Goal: Information Seeking & Learning: Learn about a topic

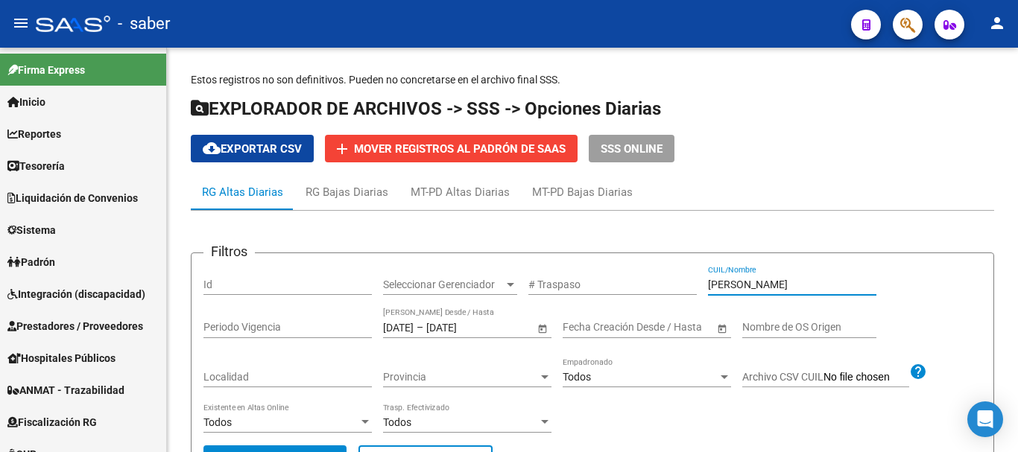
scroll to position [209, 0]
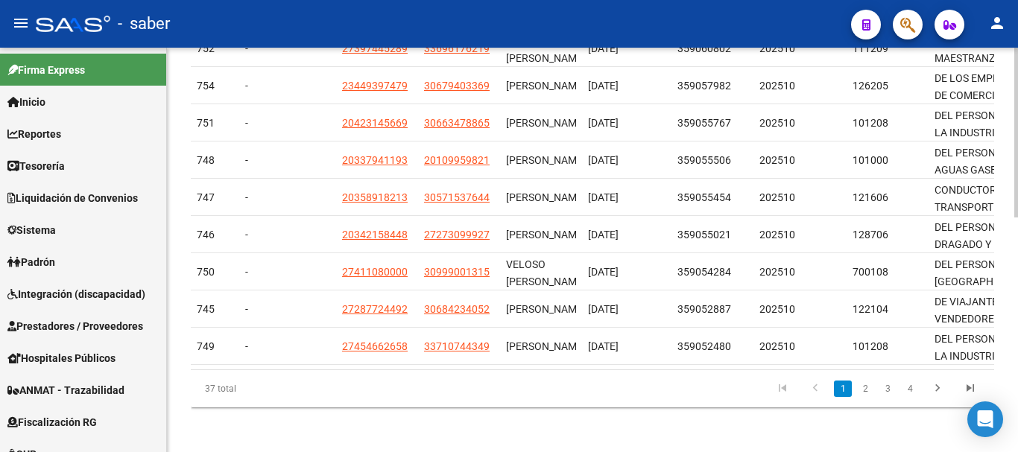
scroll to position [560, 0]
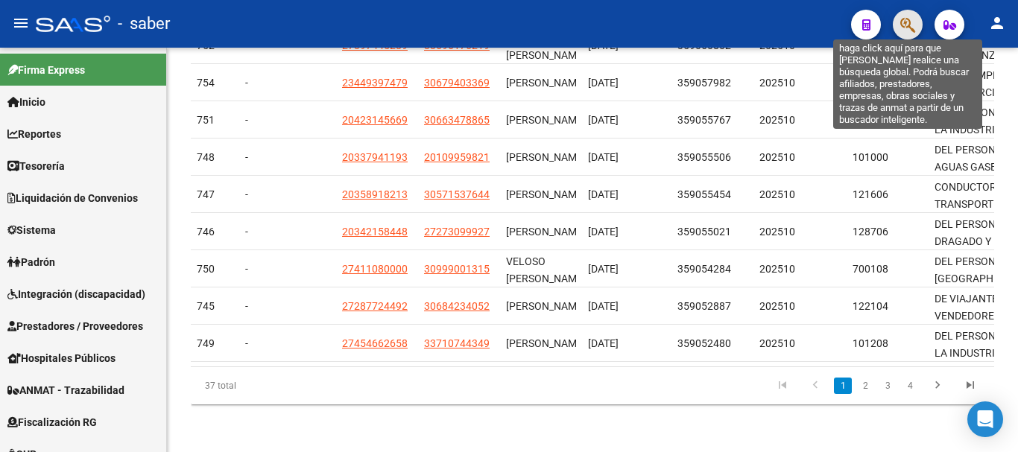
click at [913, 33] on icon "button" at bounding box center [907, 24] width 15 height 17
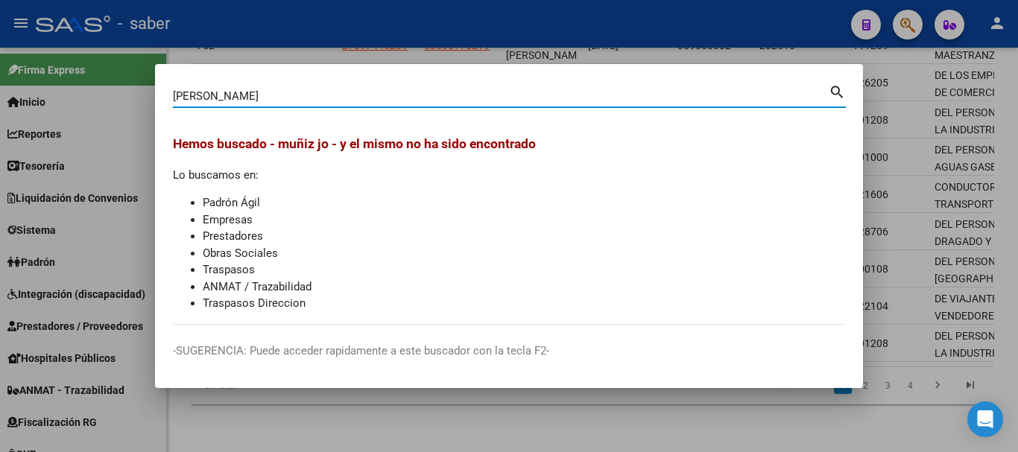
click at [224, 99] on input "[PERSON_NAME]" at bounding box center [501, 95] width 656 height 13
type input "muñiz"
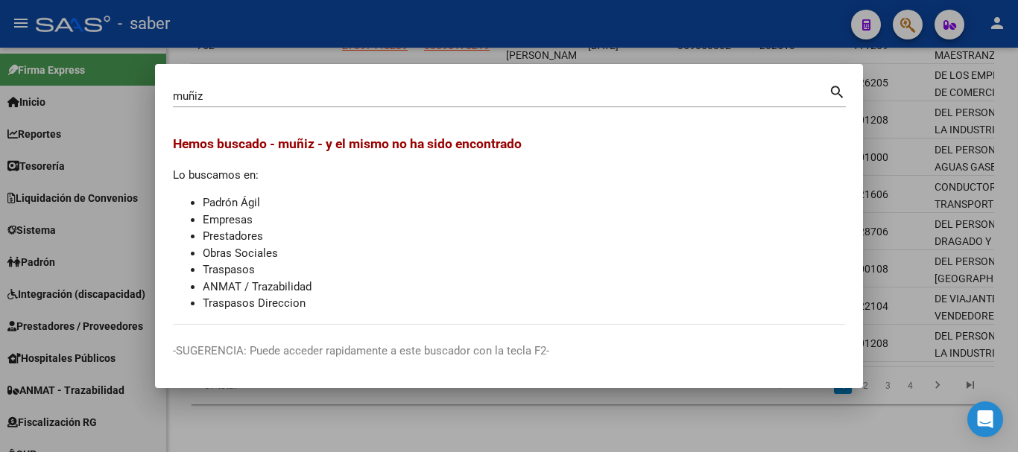
click at [363, 411] on div at bounding box center [509, 226] width 1018 height 452
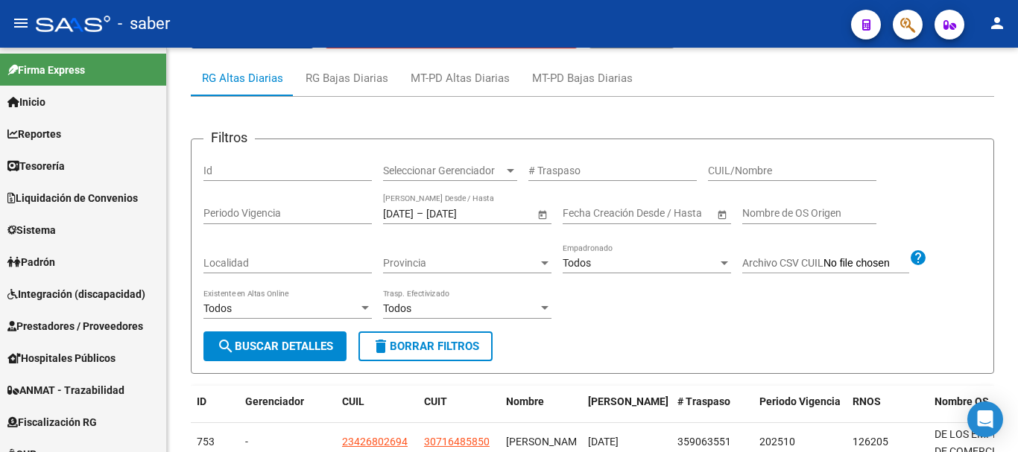
scroll to position [113, 0]
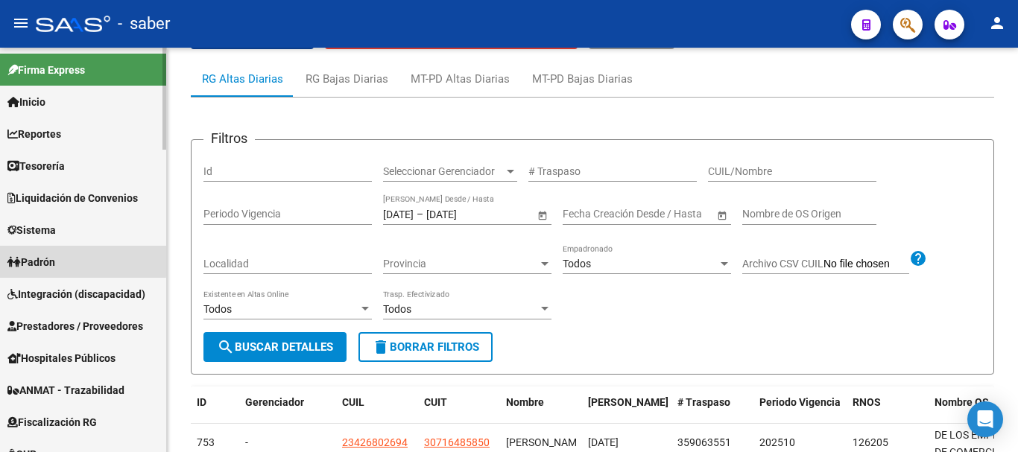
click at [48, 259] on span "Padrón" at bounding box center [31, 262] width 48 height 16
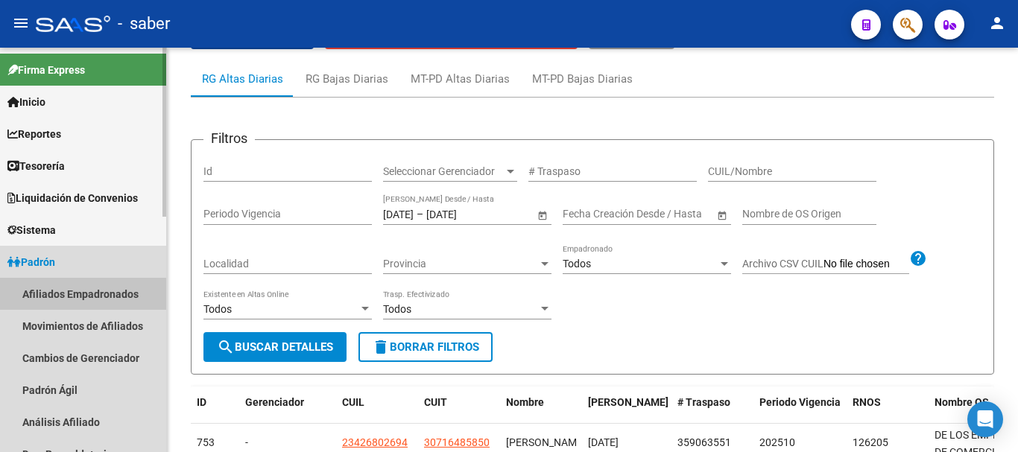
click at [77, 298] on link "Afiliados Empadronados" at bounding box center [83, 294] width 166 height 32
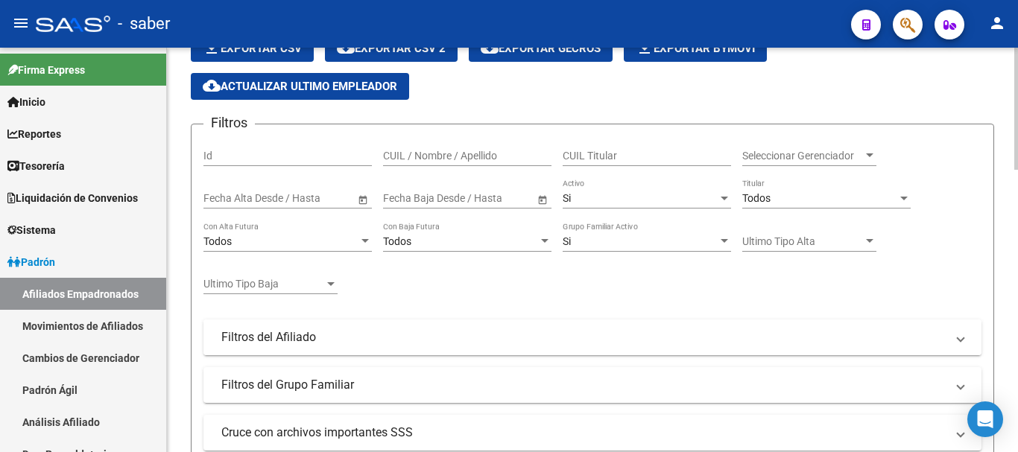
click at [457, 346] on mat-expansion-panel-header "Filtros del Afiliado" at bounding box center [592, 338] width 778 height 36
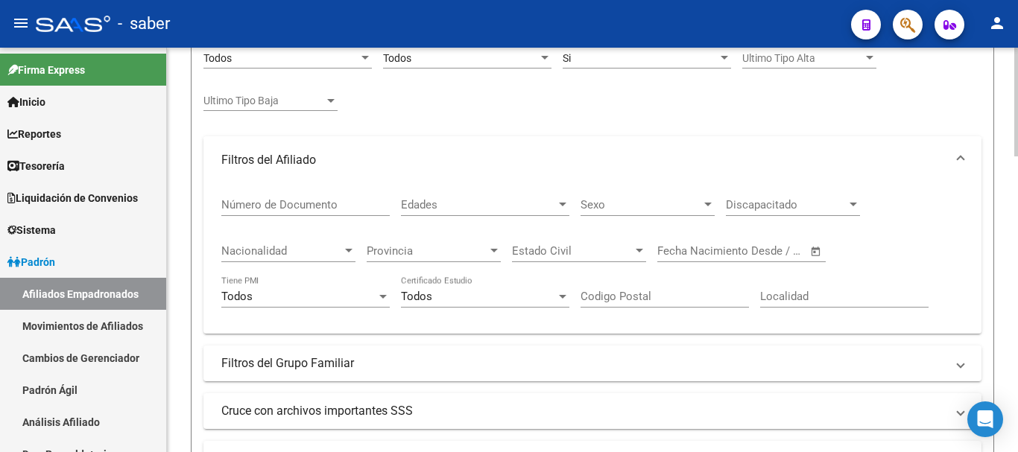
scroll to position [411, 0]
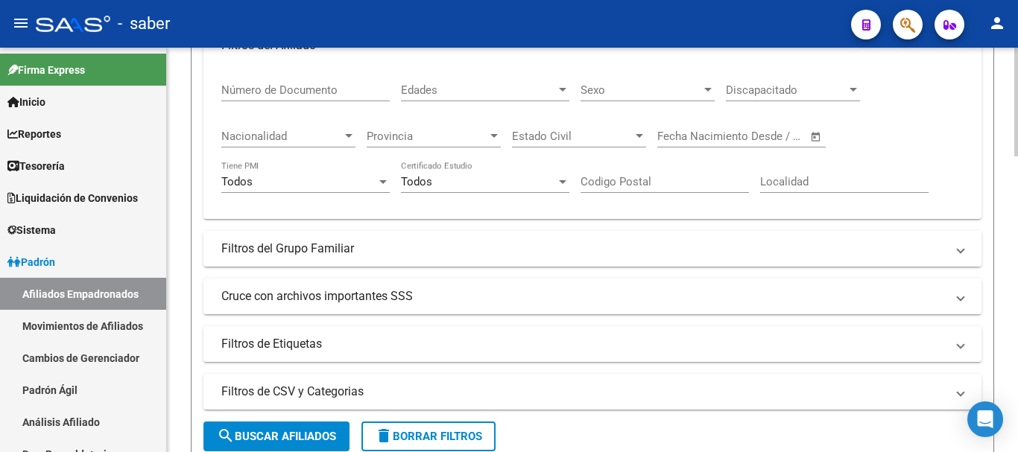
click at [381, 244] on mat-panel-title "Filtros del Grupo Familiar" at bounding box center [583, 249] width 724 height 16
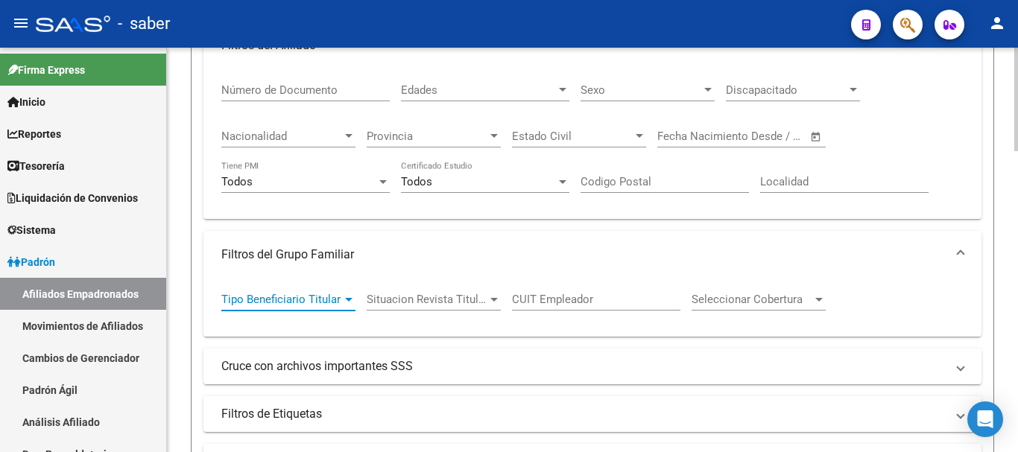
click at [338, 300] on span "Tipo Beneficiario Titular" at bounding box center [281, 299] width 121 height 13
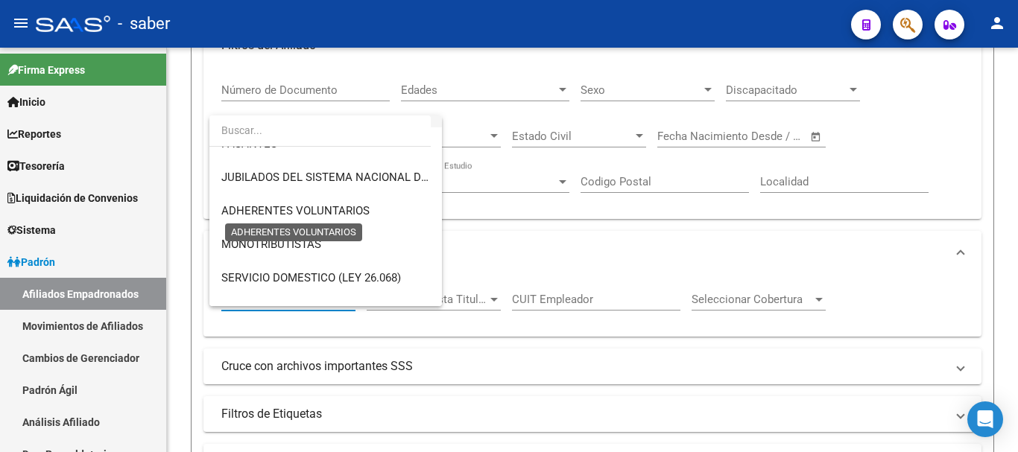
scroll to position [0, 0]
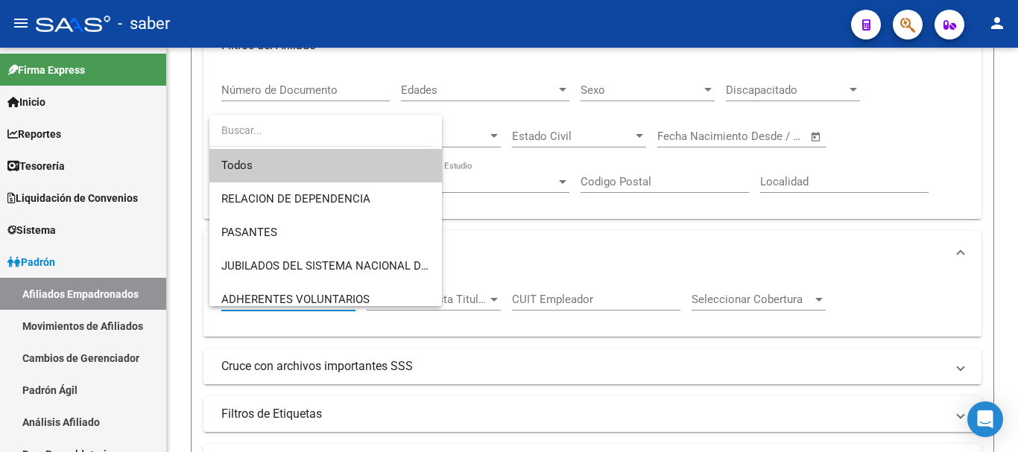
click at [516, 230] on div at bounding box center [509, 226] width 1018 height 452
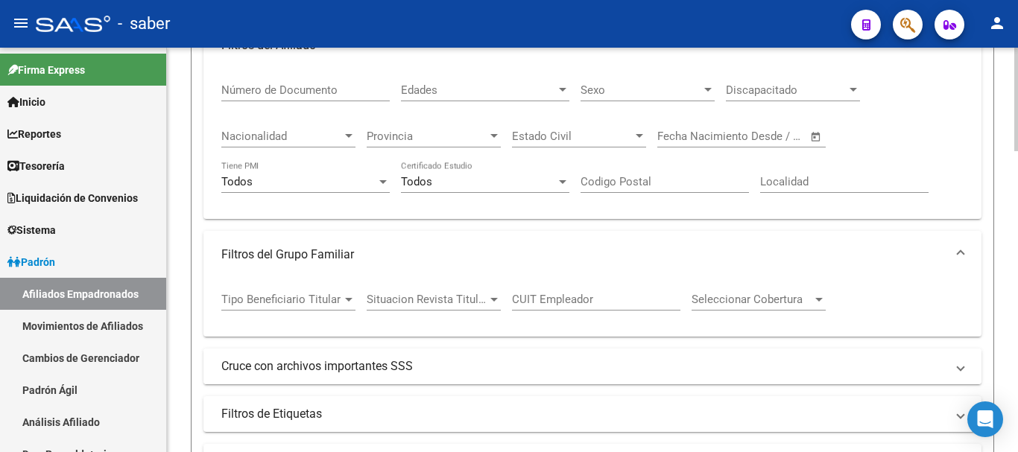
scroll to position [486, 0]
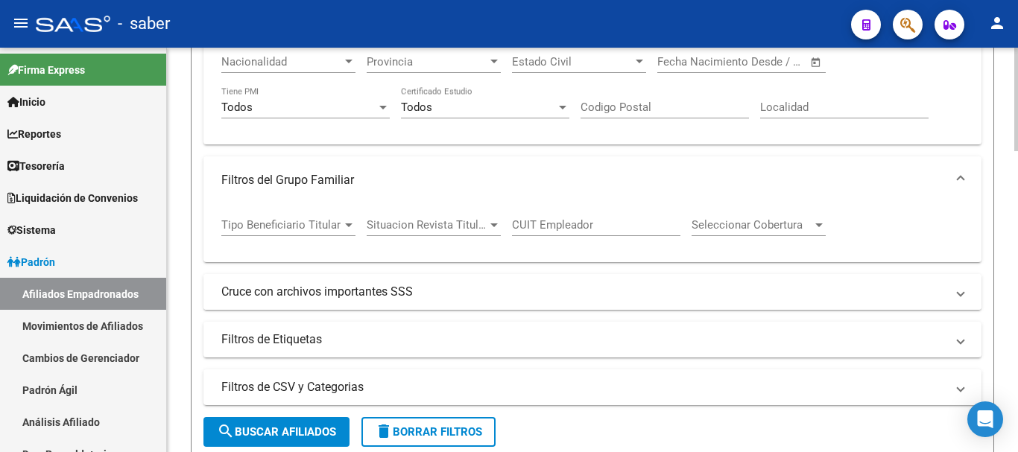
click at [405, 294] on mat-panel-title "Cruce con archivos importantes SSS" at bounding box center [583, 292] width 724 height 16
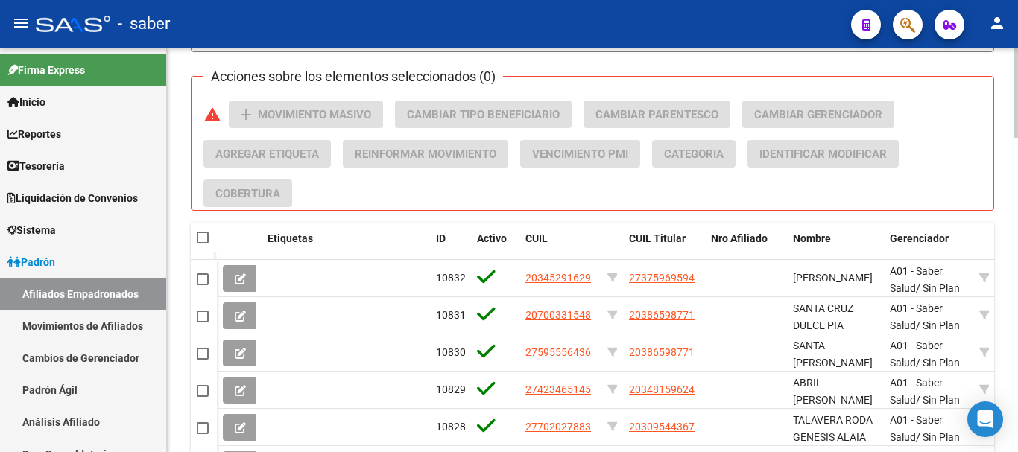
scroll to position [1156, 0]
